Goal: Information Seeking & Learning: Learn about a topic

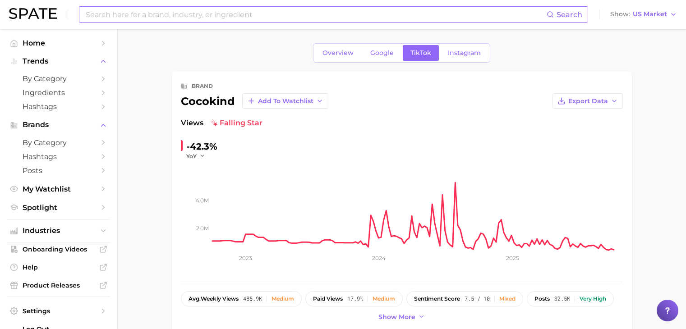
scroll to position [309, 0]
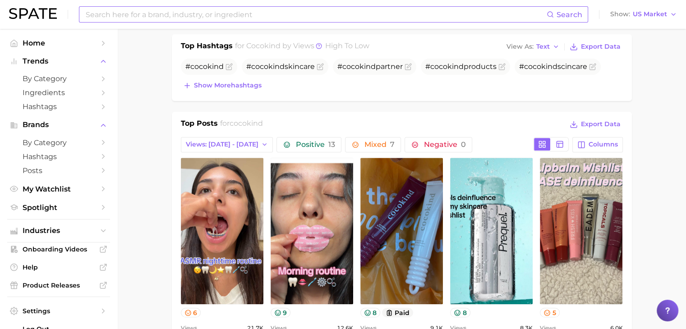
drag, startPoint x: 0, startPoint y: 0, endPoint x: 250, endPoint y: 13, distance: 250.7
click at [250, 13] on input at bounding box center [316, 14] width 462 height 15
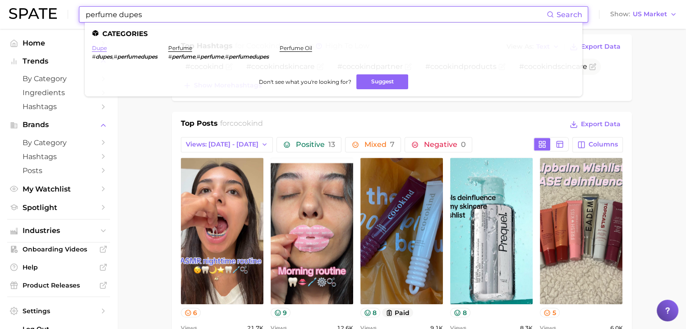
type input "perfume dupes"
click at [102, 49] on link "dupe" at bounding box center [99, 48] width 15 height 7
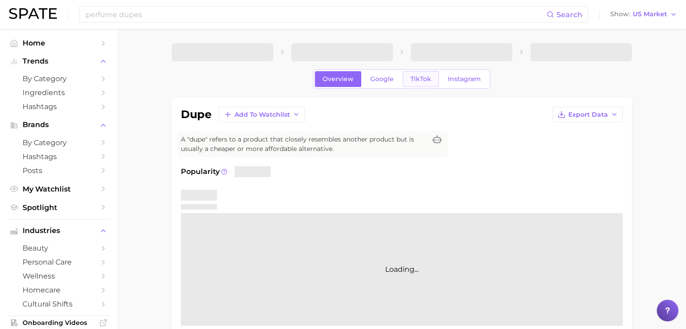
click at [407, 80] on link "TikTok" at bounding box center [421, 79] width 36 height 16
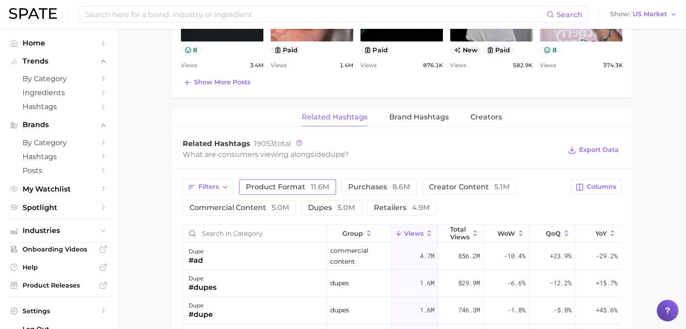
scroll to position [632, 0]
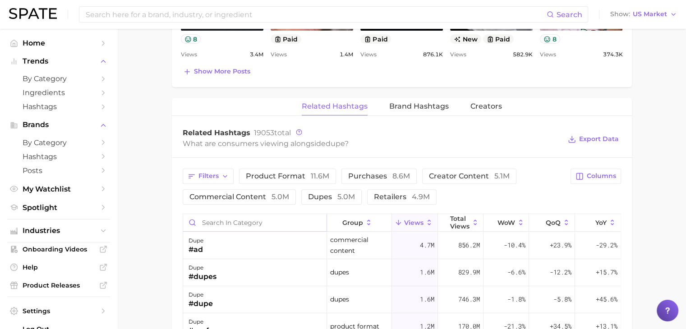
click at [255, 216] on input "Search in category" at bounding box center [255, 222] width 144 height 17
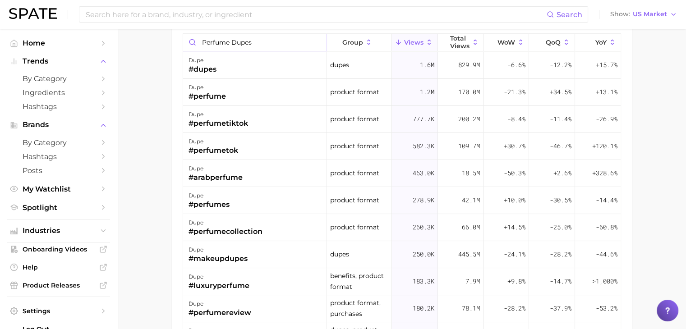
scroll to position [899, 0]
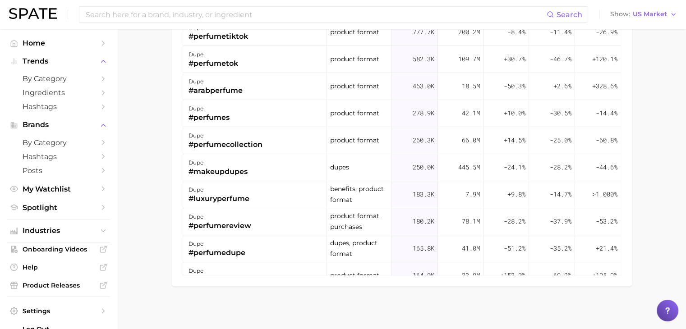
type input "perfume dupes"
